Goal: Transaction & Acquisition: Purchase product/service

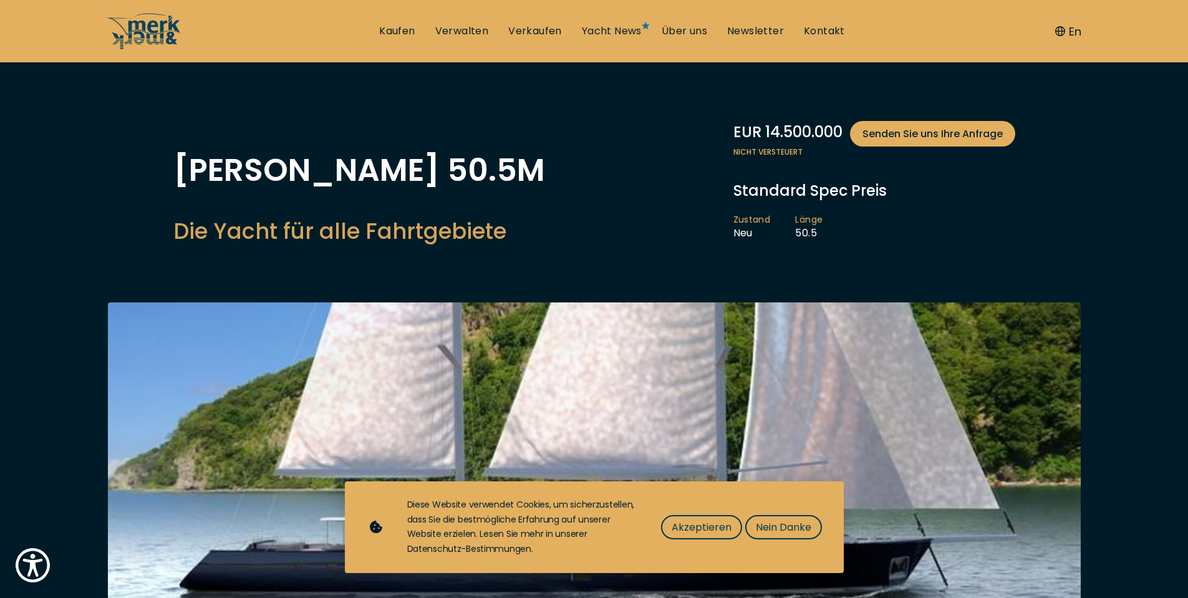
scroll to position [75, 0]
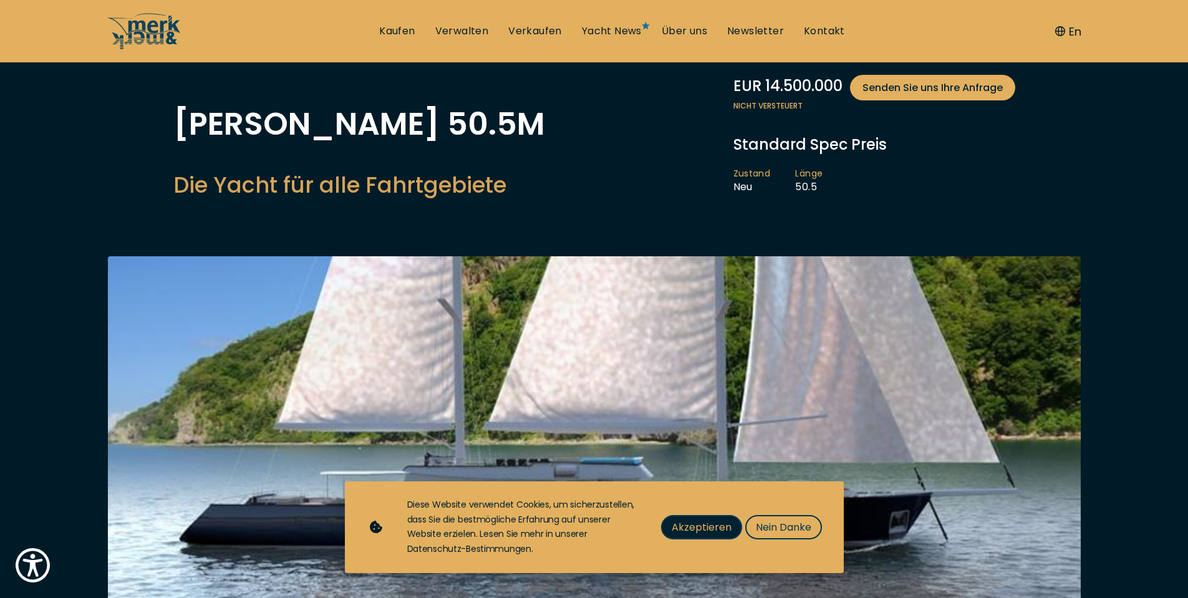
click at [712, 523] on span "Akzeptieren" at bounding box center [702, 528] width 60 height 16
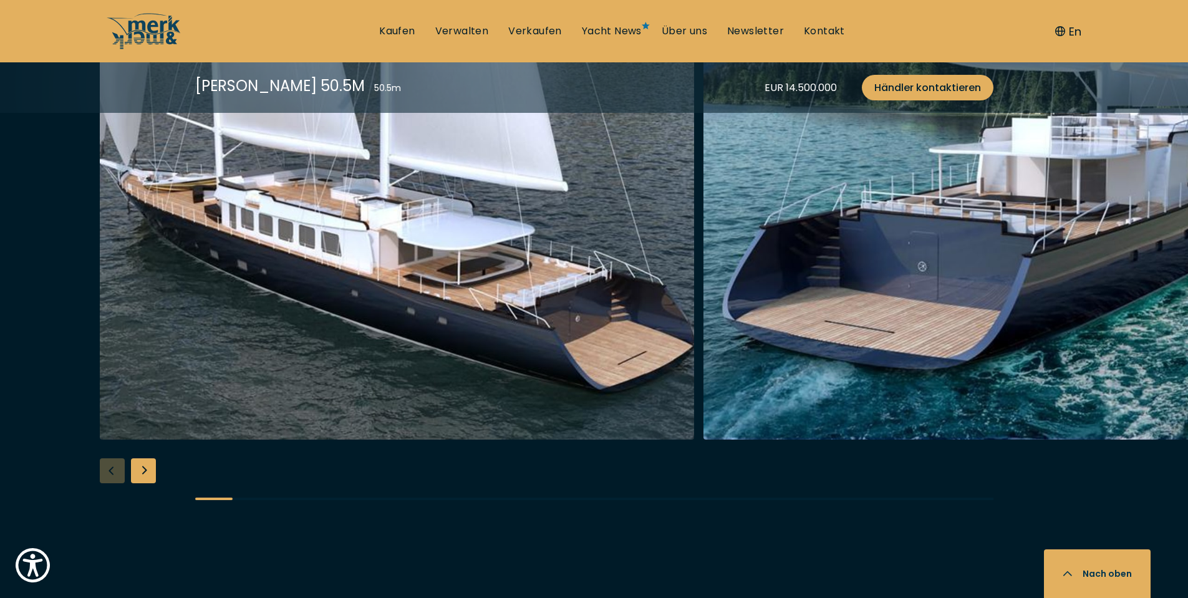
scroll to position [1572, 0]
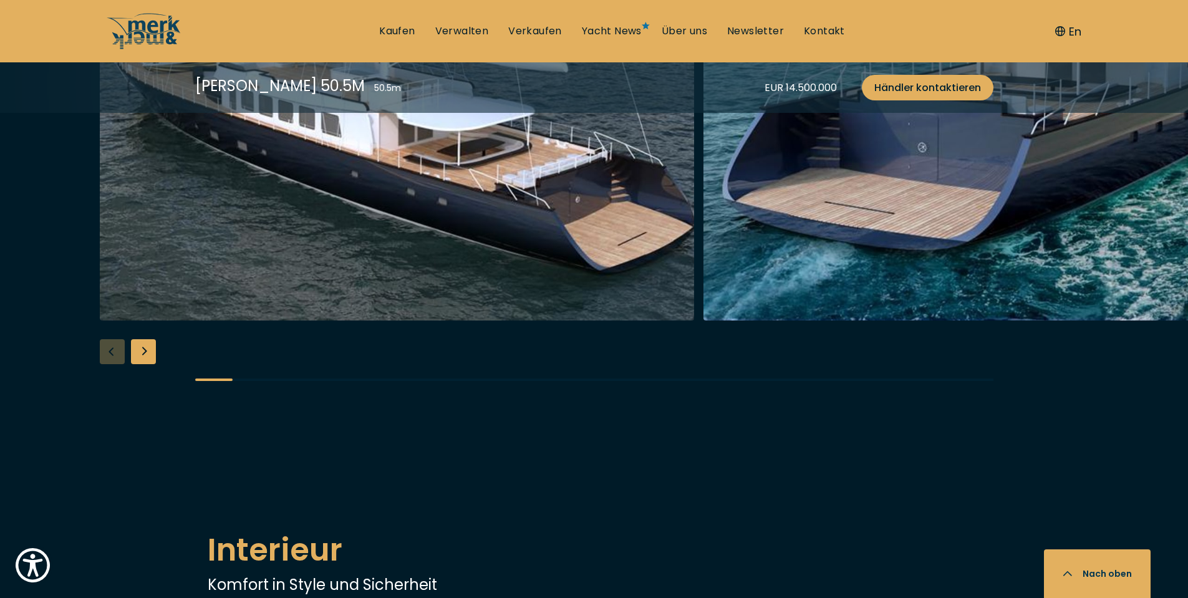
click at [150, 357] on div "Next slide" at bounding box center [143, 351] width 25 height 25
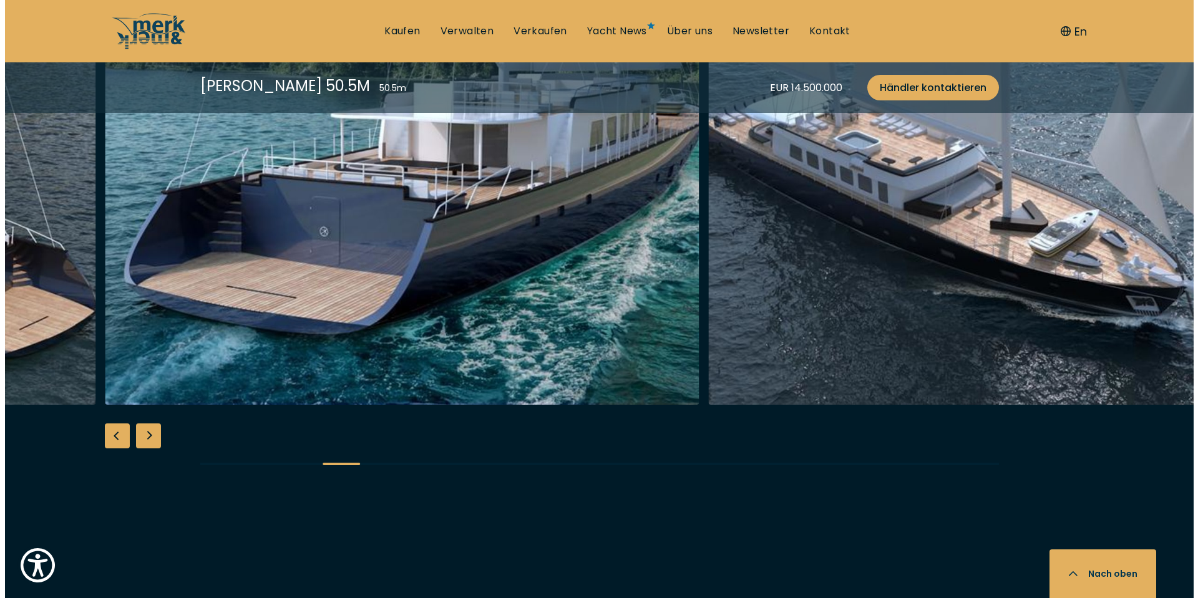
scroll to position [1348, 0]
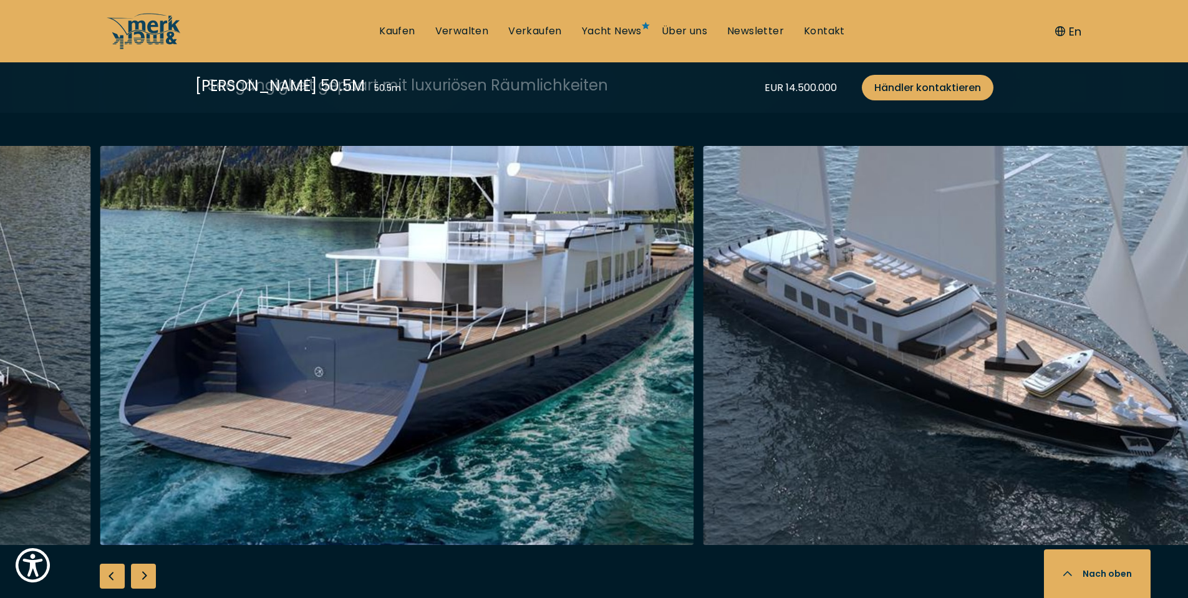
click at [147, 571] on div "Next slide" at bounding box center [143, 576] width 25 height 25
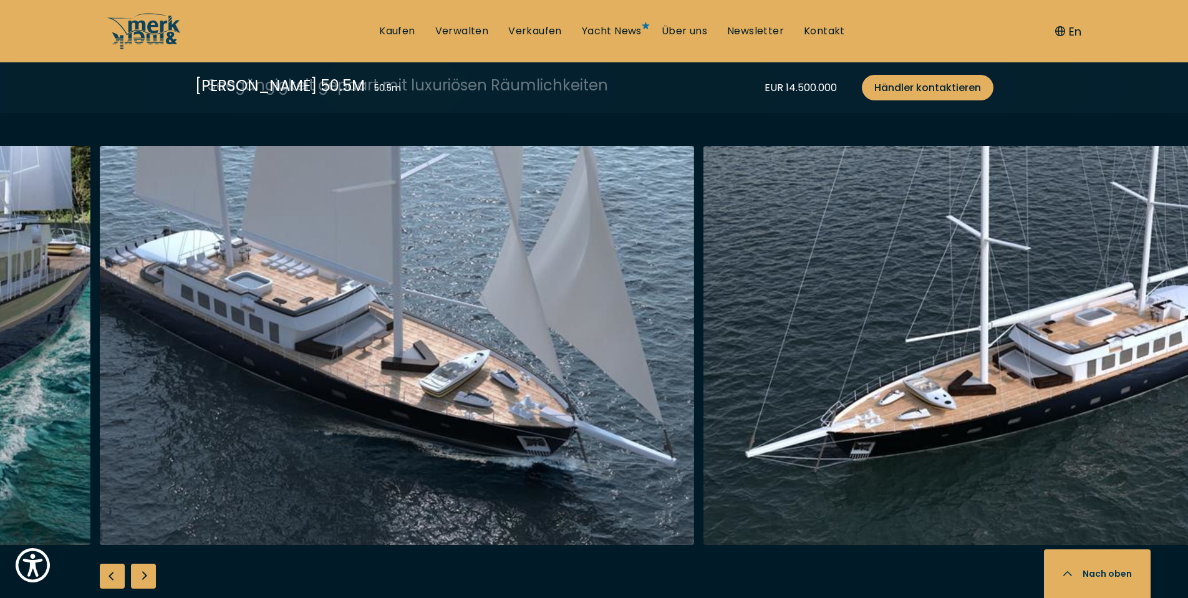
click at [147, 571] on div "Next slide" at bounding box center [143, 576] width 25 height 25
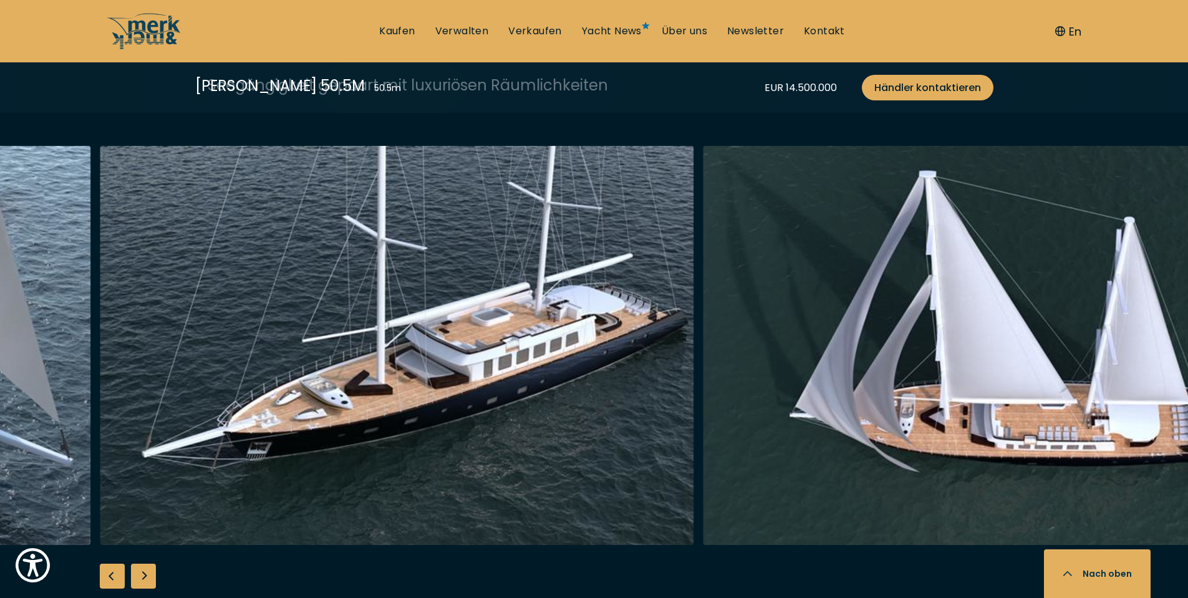
click at [147, 571] on div "Next slide" at bounding box center [143, 576] width 25 height 25
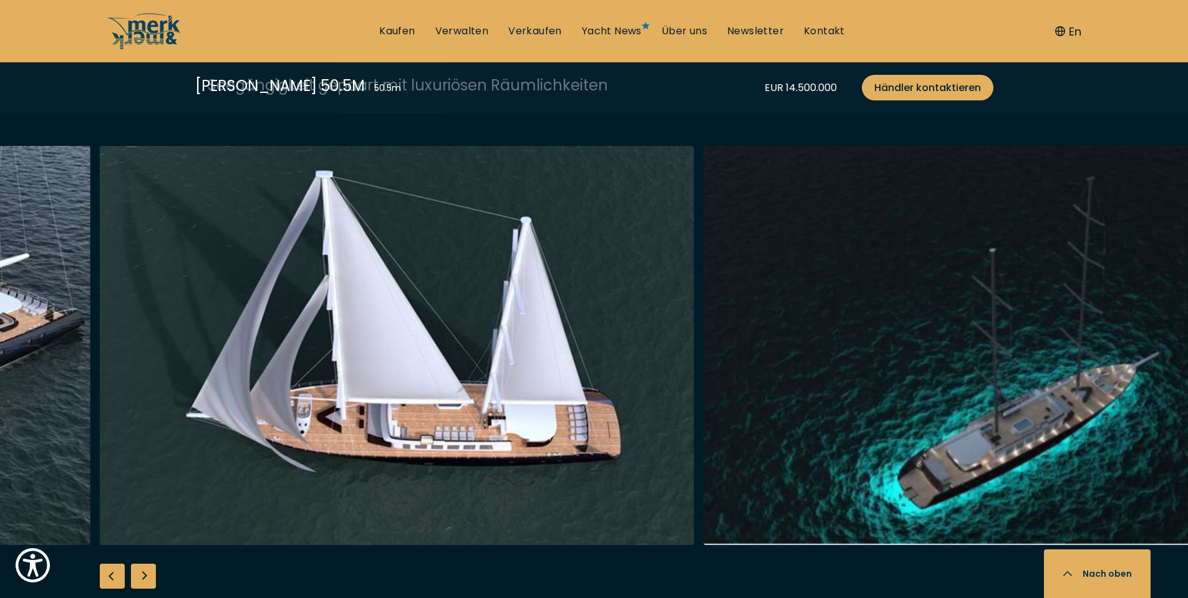
click at [147, 571] on div "Next slide" at bounding box center [143, 576] width 25 height 25
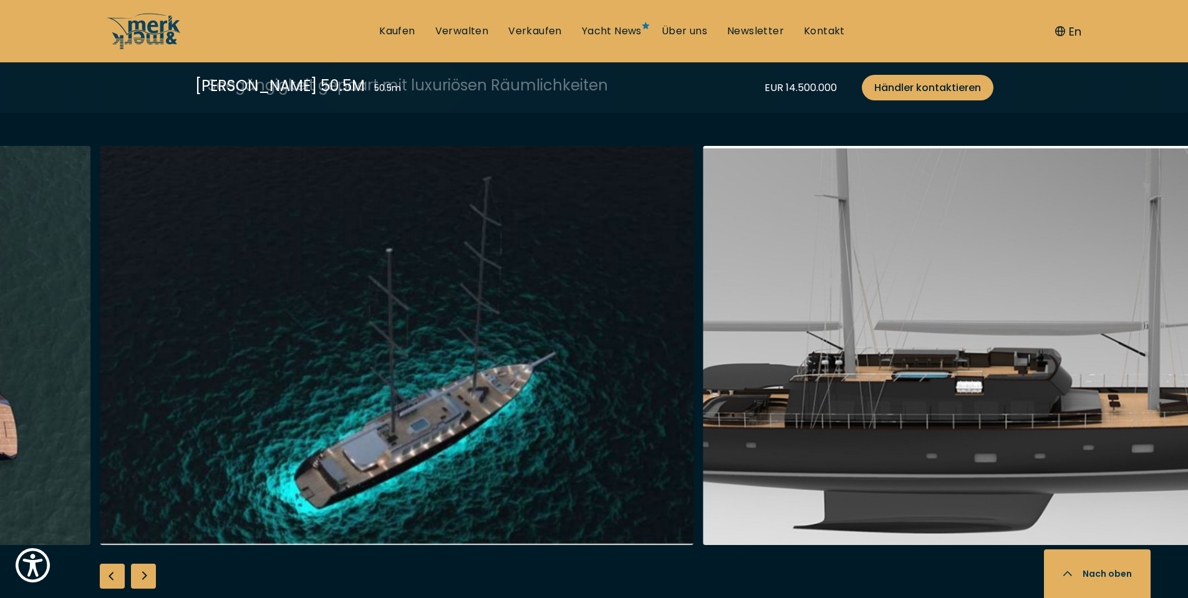
click at [147, 571] on div "Next slide" at bounding box center [143, 576] width 25 height 25
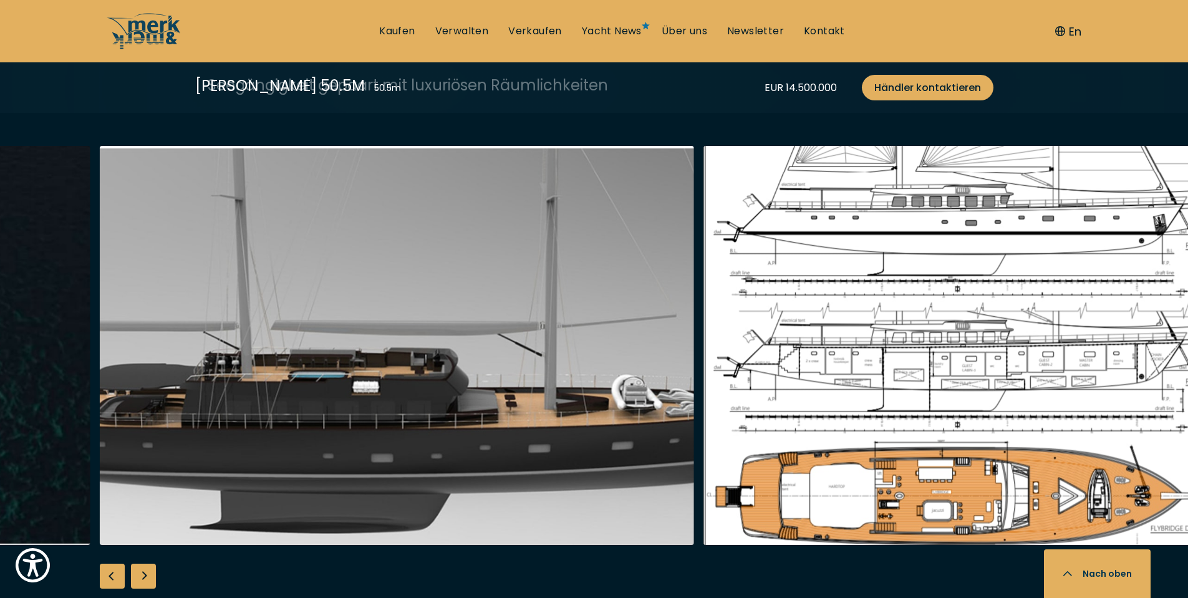
click at [147, 571] on div "Next slide" at bounding box center [143, 576] width 25 height 25
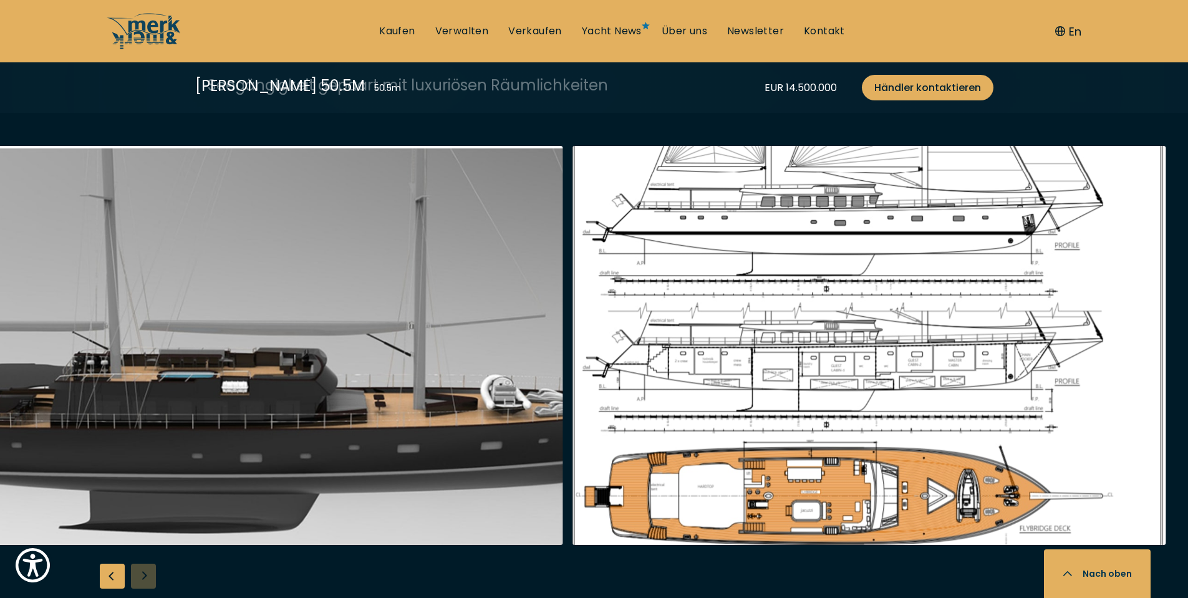
click at [147, 571] on div at bounding box center [594, 386] width 1188 height 480
click at [888, 462] on img "button" at bounding box center [869, 345] width 595 height 399
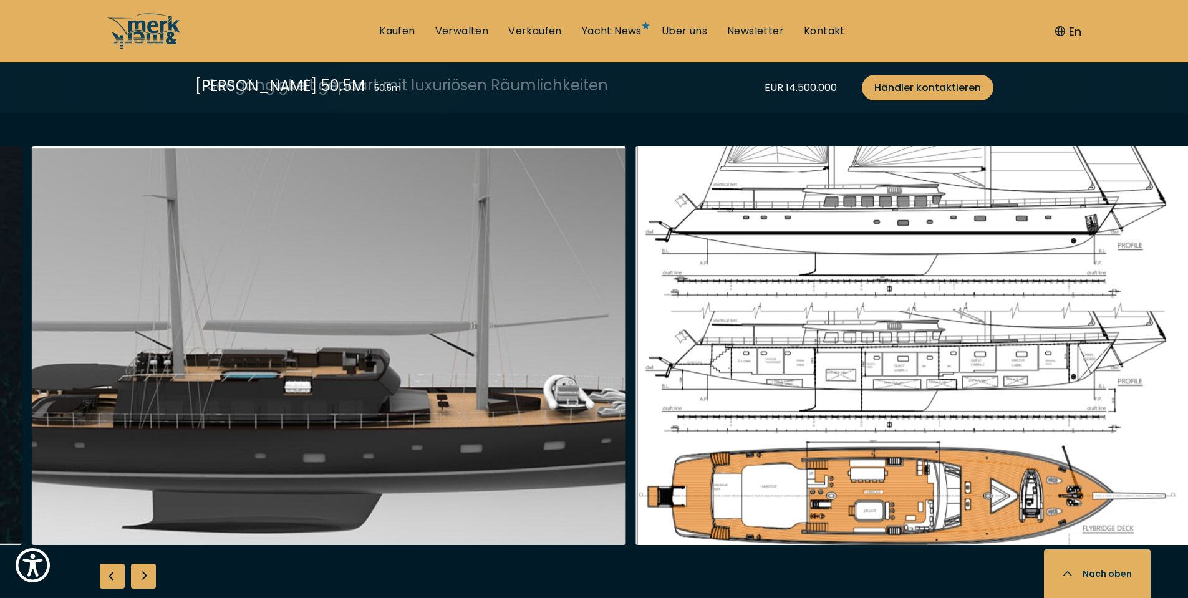
click at [780, 362] on img "button" at bounding box center [932, 345] width 595 height 399
